Goal: Information Seeking & Learning: Learn about a topic

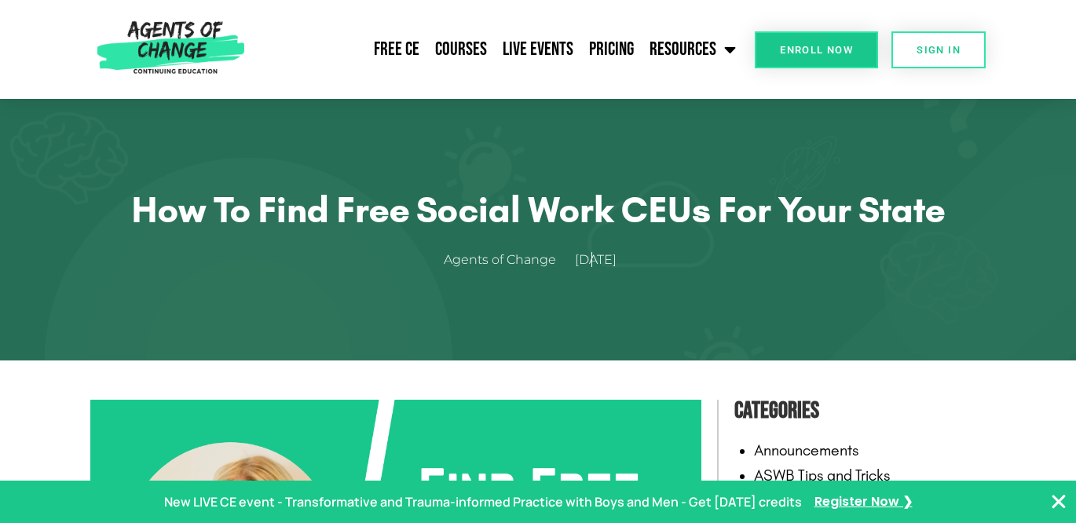
scroll to position [5, 0]
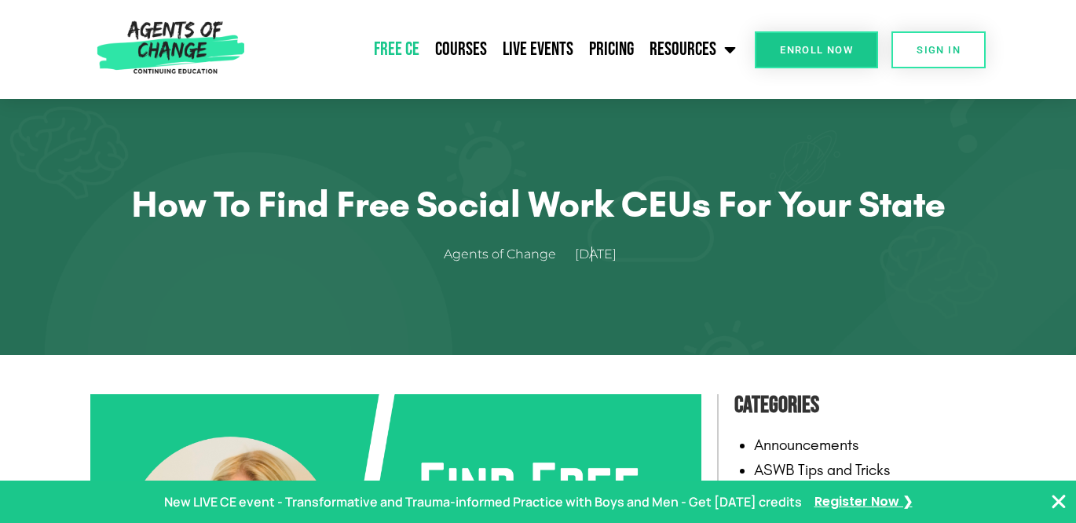
click at [405, 51] on link "Free CE" at bounding box center [396, 49] width 61 height 39
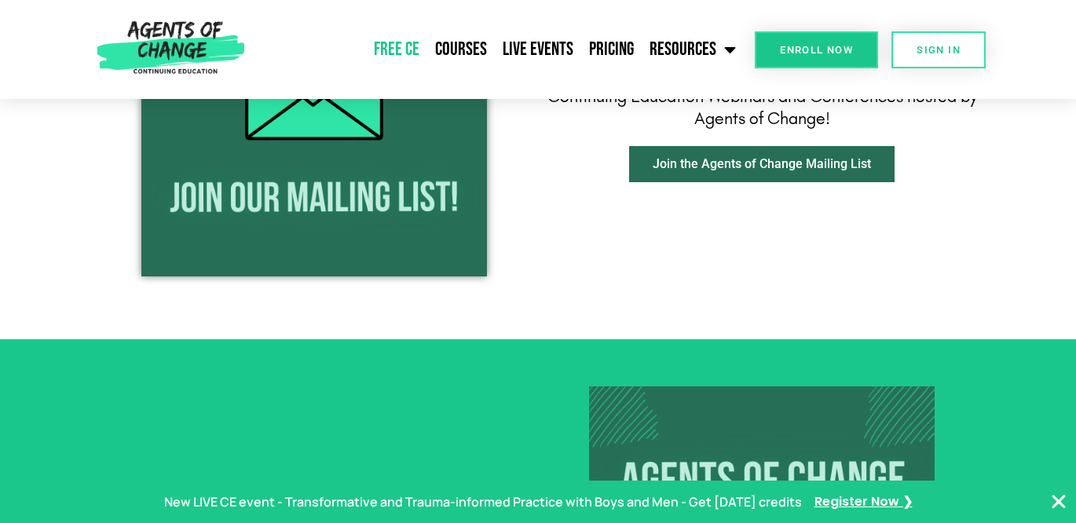
scroll to position [2008, 0]
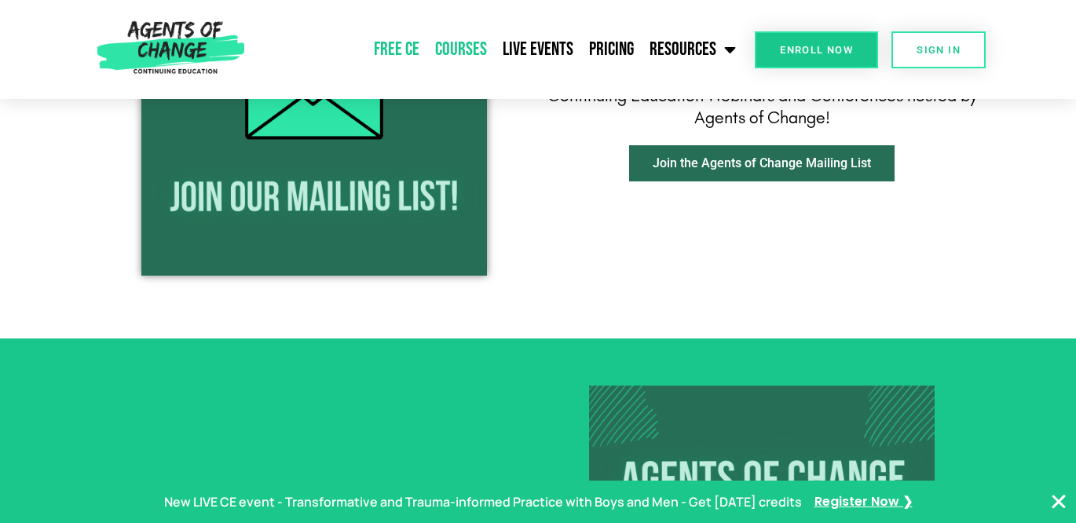
click at [459, 48] on link "Courses" at bounding box center [461, 49] width 68 height 39
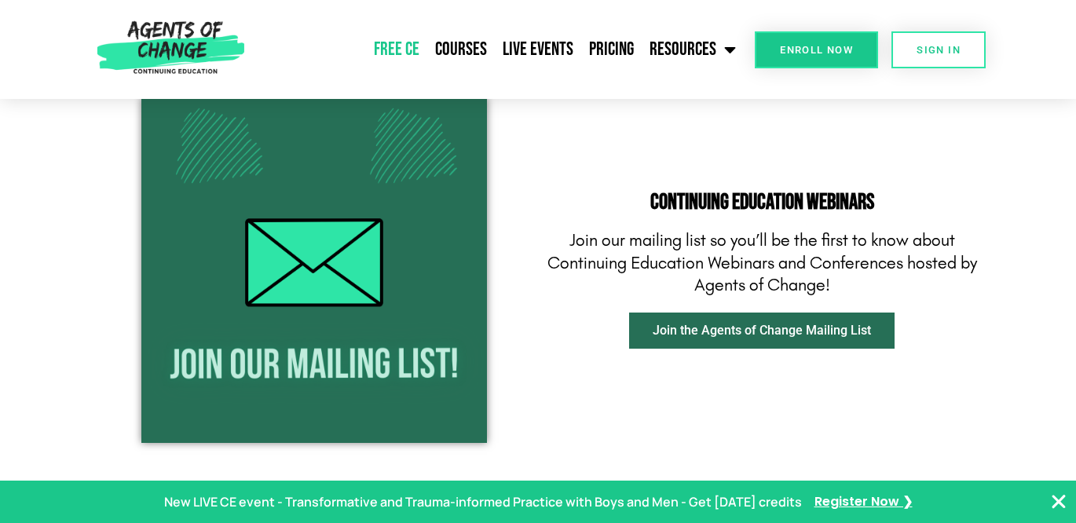
scroll to position [1921, 0]
